Goal: Information Seeking & Learning: Learn about a topic

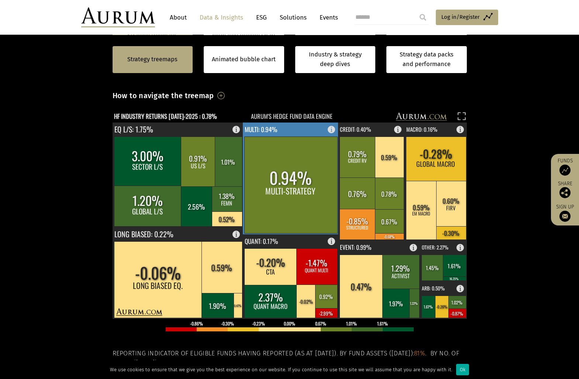
scroll to position [185, 0]
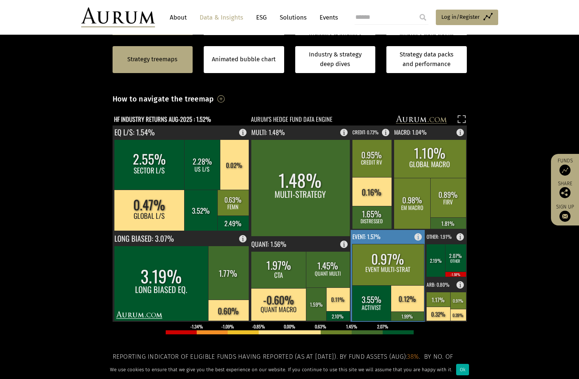
scroll to position [148, 0]
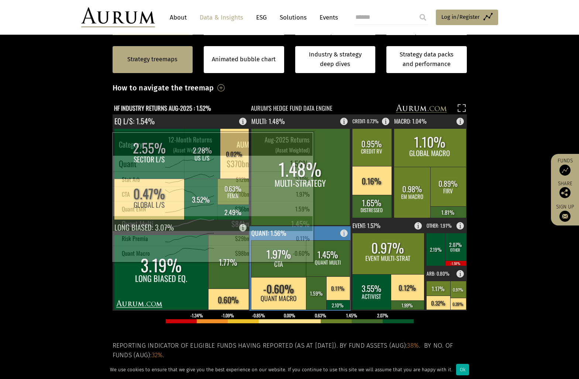
click at [325, 255] on rect at bounding box center [328, 258] width 44 height 36
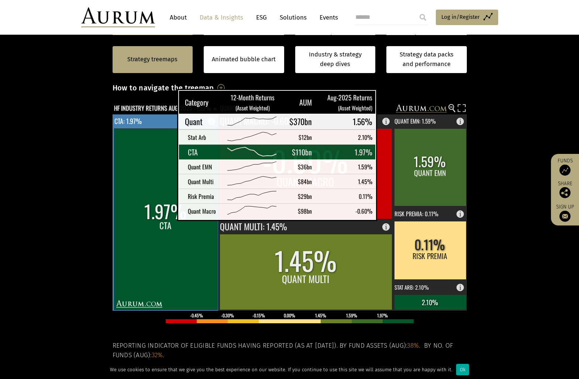
click at [159, 213] on rect at bounding box center [165, 218] width 103 height 181
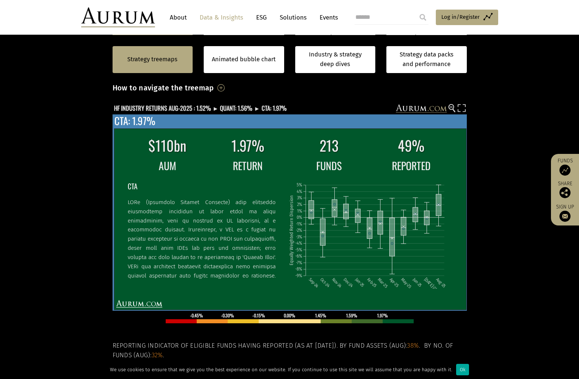
click at [181, 241] on p at bounding box center [202, 303] width 148 height 211
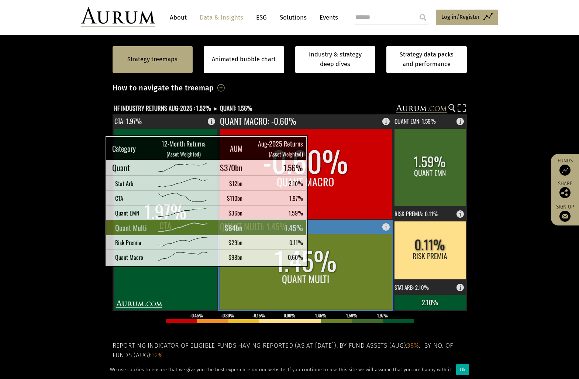
click at [319, 259] on rect at bounding box center [306, 272] width 172 height 76
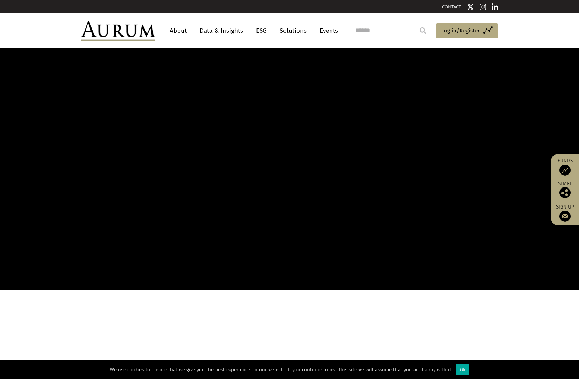
scroll to position [406, 0]
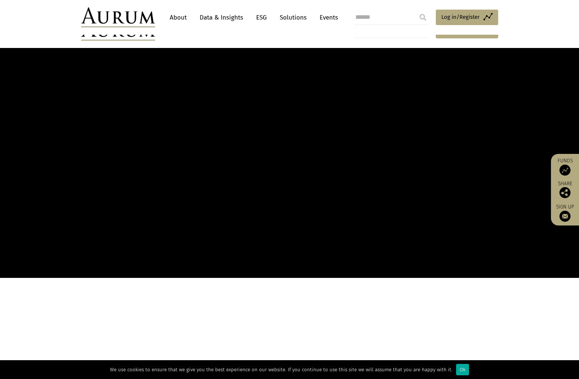
scroll to position [406, 0]
